Goal: Information Seeking & Learning: Learn about a topic

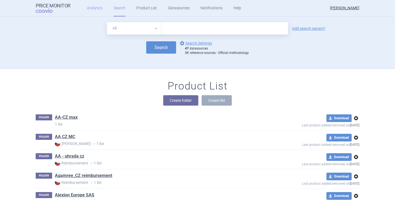
drag, startPoint x: 0, startPoint y: 0, endPoint x: 94, endPoint y: 5, distance: 94.1
click at [94, 5] on link "Analytics" at bounding box center [95, 8] width 16 height 16
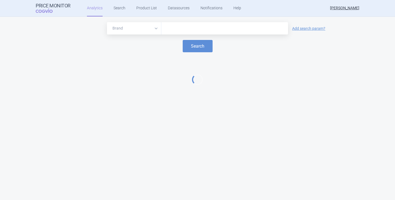
click at [182, 33] on div at bounding box center [224, 28] width 127 height 12
type input "bey"
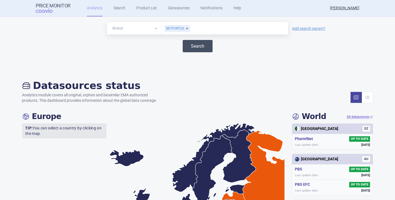
click at [202, 46] on button "Search" at bounding box center [198, 46] width 30 height 12
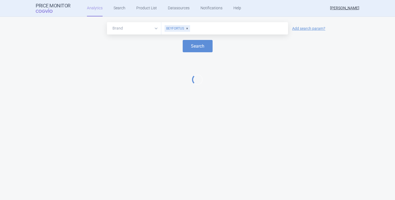
select select "EUR"
